Goal: Task Accomplishment & Management: Use online tool/utility

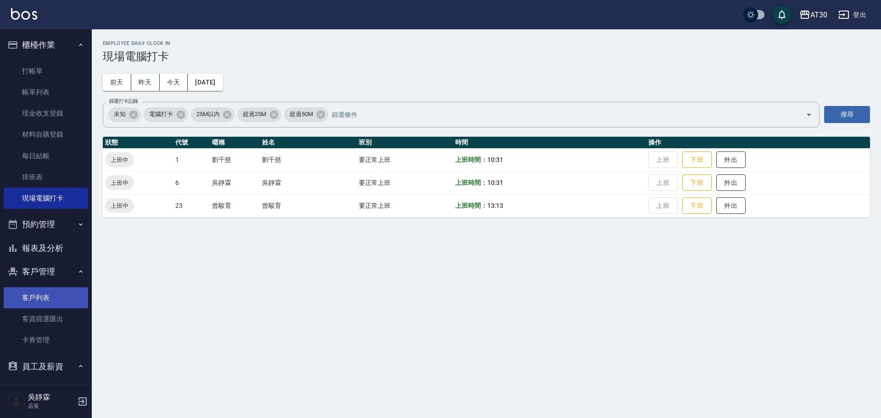
click at [64, 300] on link "客戶列表" at bounding box center [46, 297] width 84 height 21
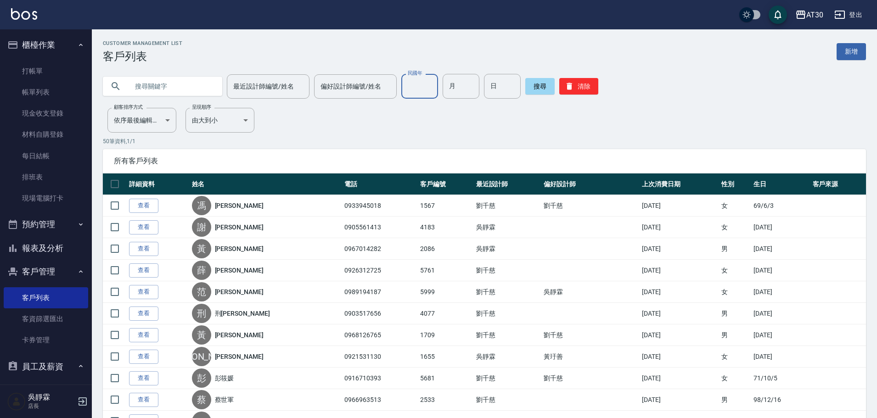
click at [401, 91] on input "民國年" at bounding box center [419, 86] width 37 height 25
type input "91"
type input "09"
type input "16"
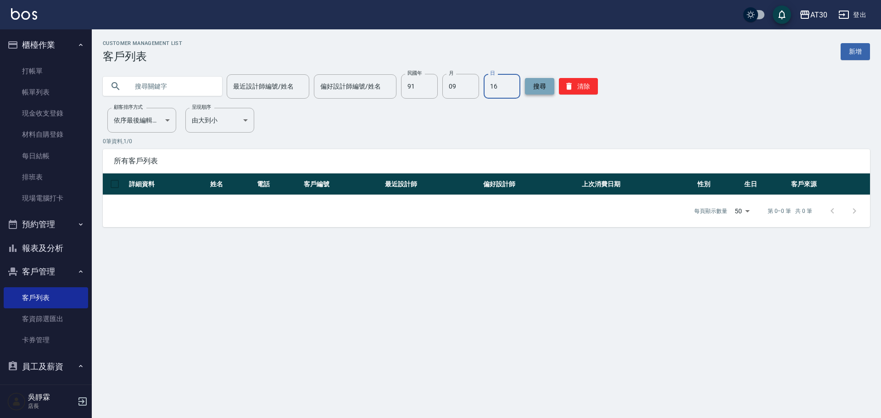
click at [530, 82] on button "搜尋" at bounding box center [539, 86] width 29 height 17
click at [405, 87] on input "91" at bounding box center [419, 86] width 37 height 25
type input "84"
type input "03"
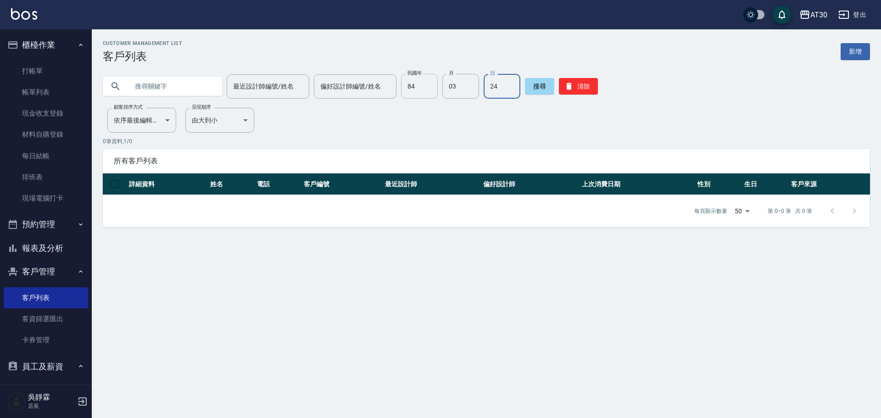
type input "24"
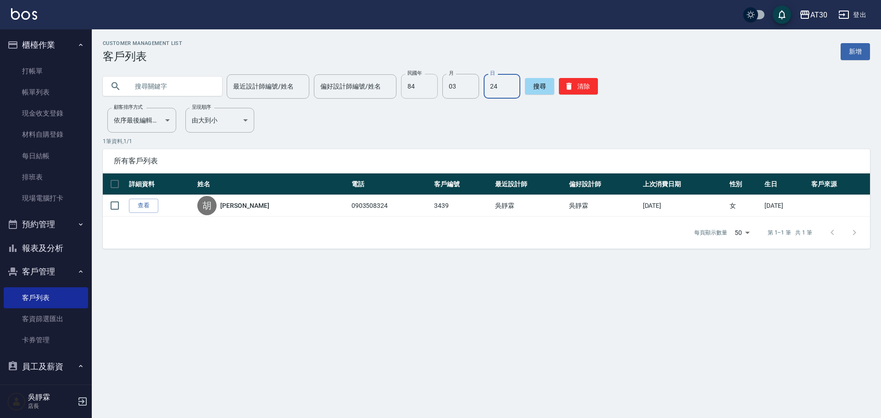
click at [429, 90] on input "84" at bounding box center [419, 86] width 37 height 25
click at [461, 80] on input "03" at bounding box center [460, 86] width 37 height 25
type input "03"
type input "07"
click at [425, 95] on input "84" at bounding box center [419, 86] width 37 height 25
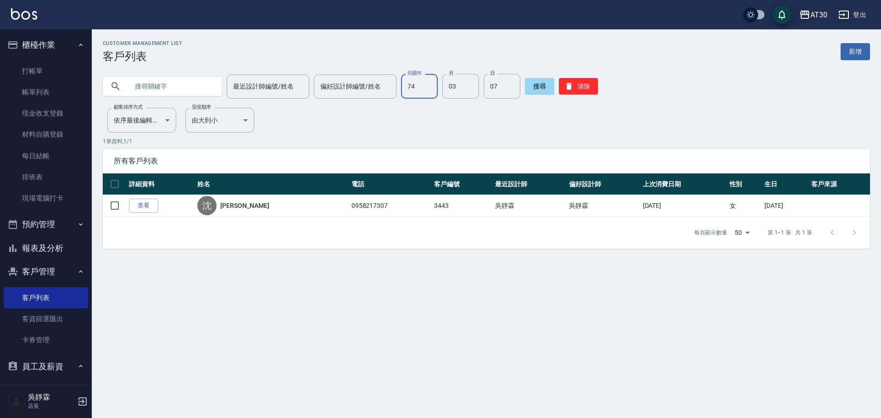
type input "74"
type input "10"
type input "25"
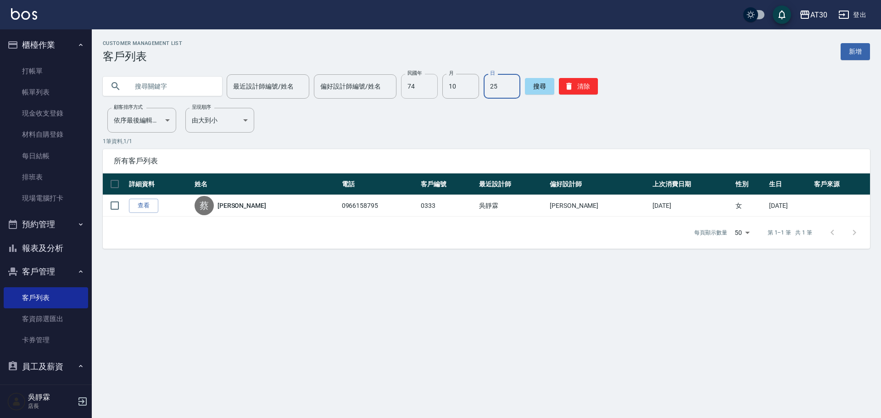
click at [430, 92] on input "74" at bounding box center [419, 86] width 37 height 25
type input "82"
type input "08"
type input "26"
